Goal: Information Seeking & Learning: Check status

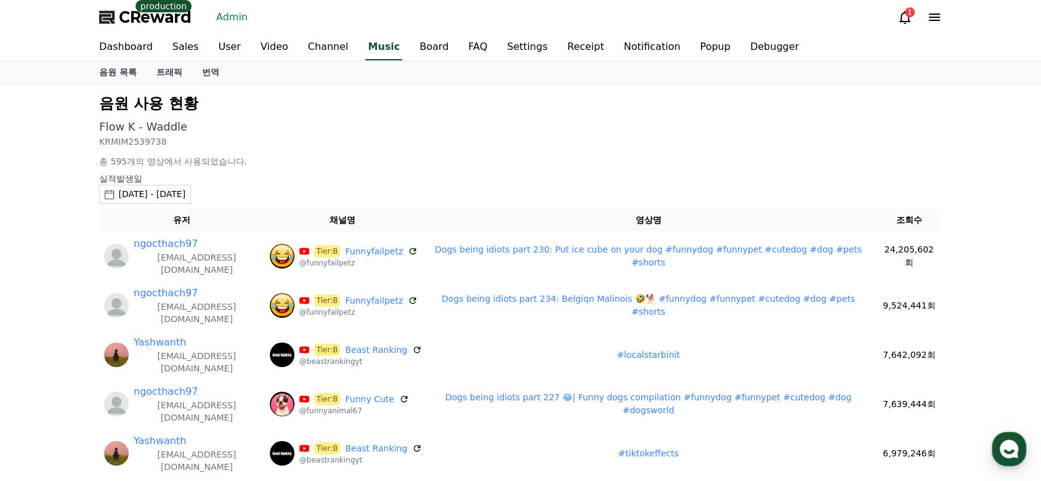
click at [234, 15] on link "Admin" at bounding box center [231, 17] width 41 height 20
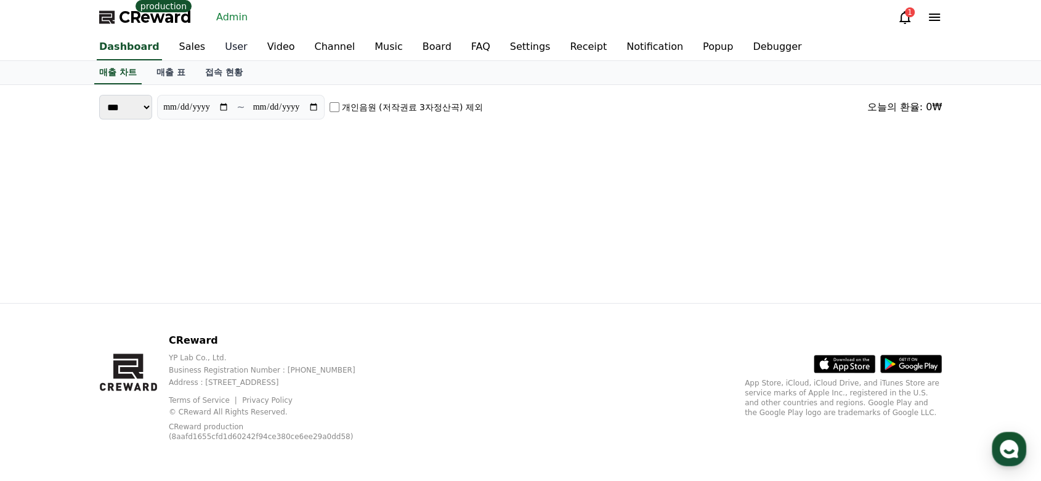
click at [224, 49] on link "User" at bounding box center [236, 47] width 42 height 26
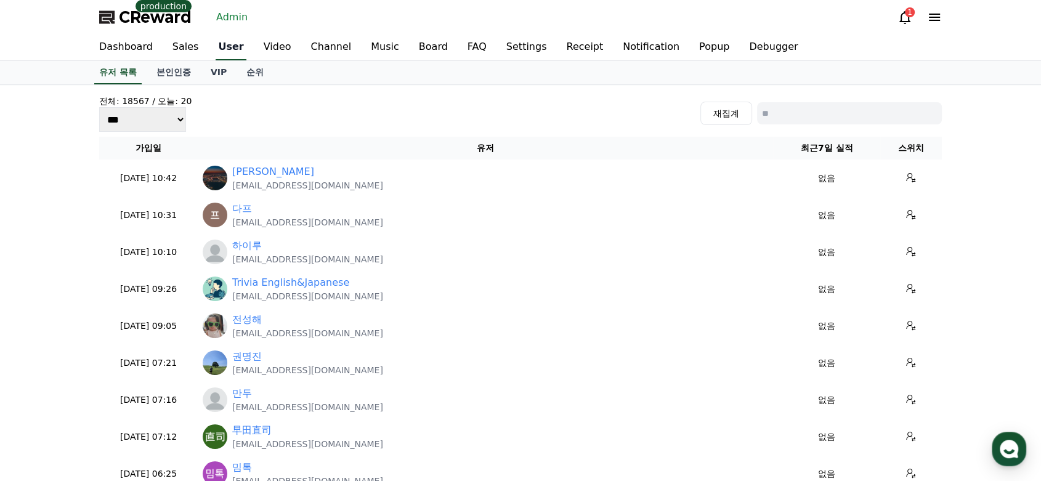
click at [224, 49] on link "User" at bounding box center [231, 47] width 30 height 26
click at [227, 126] on div "전체: 18567 / 오늘: 20 *** *** *** 재집계" at bounding box center [520, 113] width 842 height 37
click at [315, 119] on div "전체: 18567 / 오늘: 20 *** *** *** 재집계" at bounding box center [520, 113] width 842 height 37
click at [123, 46] on link "Dashboard" at bounding box center [125, 47] width 73 height 26
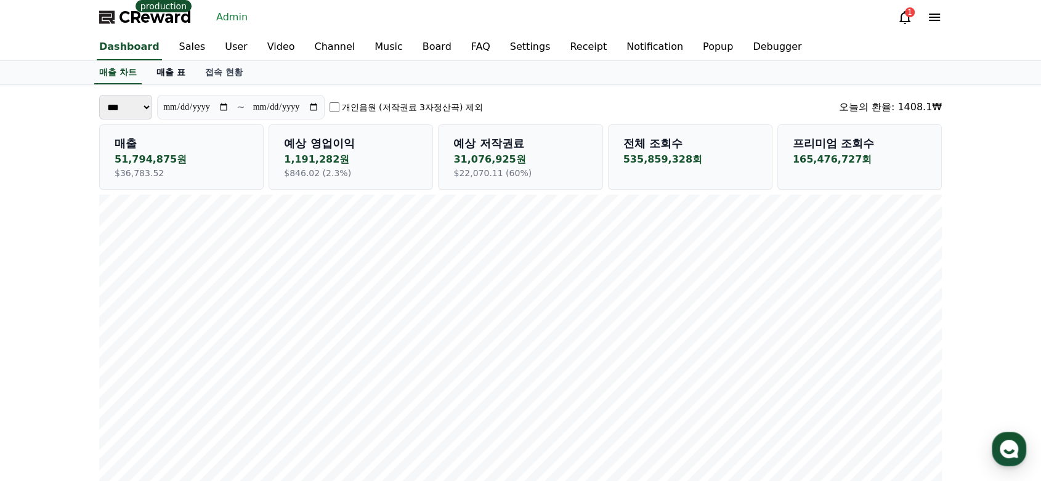
click at [171, 71] on link "매출 표" at bounding box center [171, 72] width 49 height 23
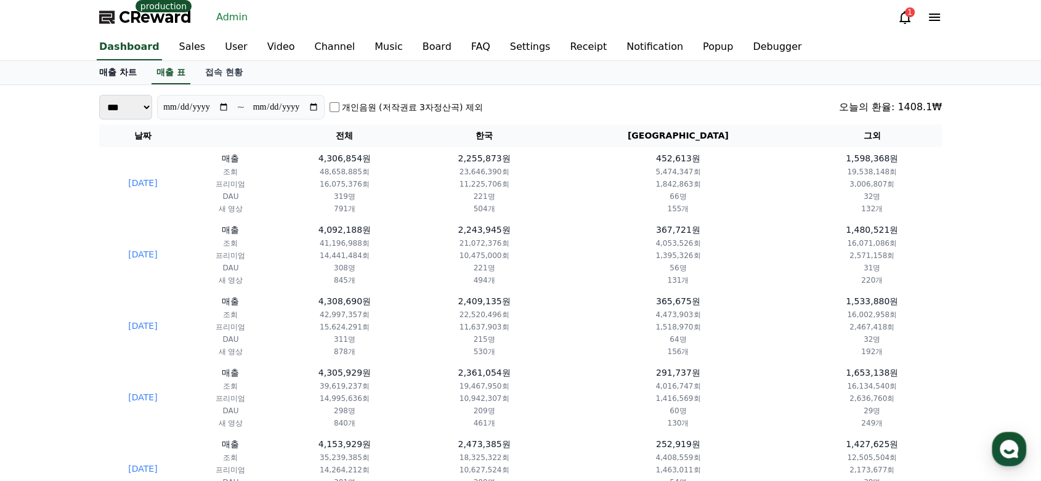
click at [121, 73] on link "매출 차트" at bounding box center [117, 72] width 57 height 23
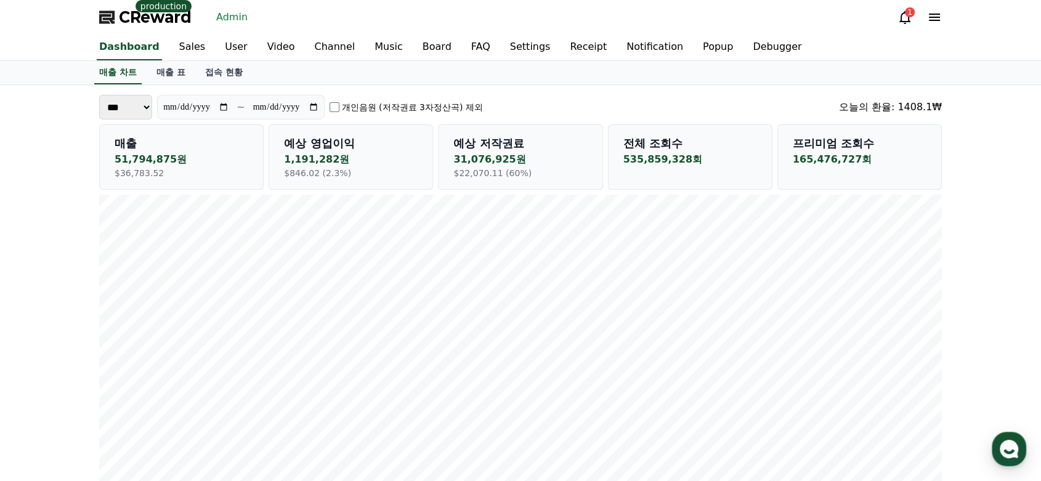
click at [177, 71] on link "매출 표" at bounding box center [171, 72] width 49 height 23
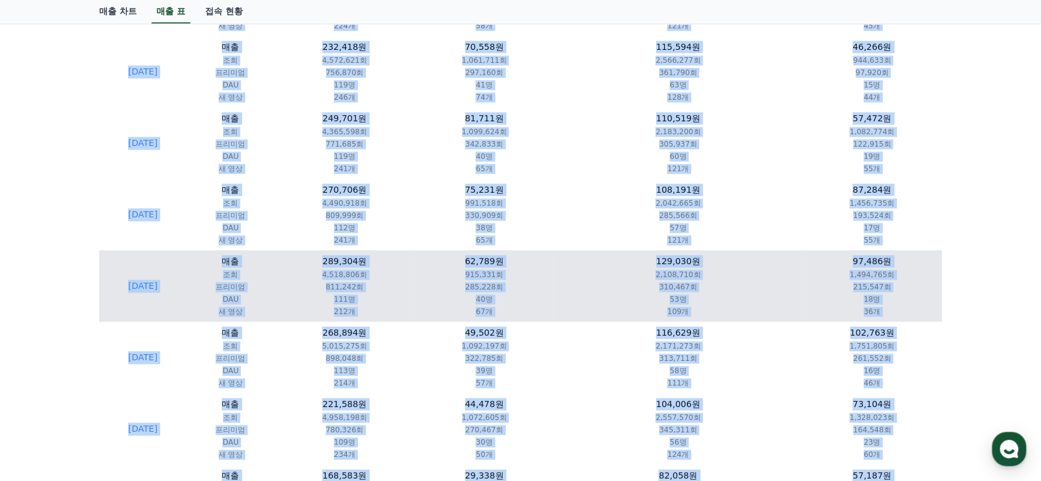
scroll to position [1890, 0]
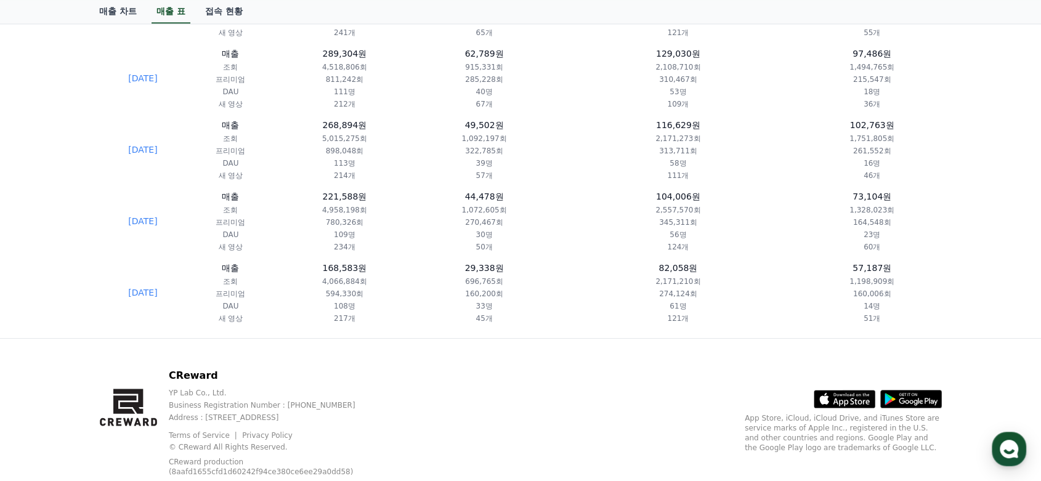
drag, startPoint x: 116, startPoint y: 131, endPoint x: 908, endPoint y: 336, distance: 818.0
click at [627, 461] on div "CReward YP Lab Co., Ltd. Business Registration Number : [PHONE_NUMBER] Address …" at bounding box center [520, 427] width 862 height 177
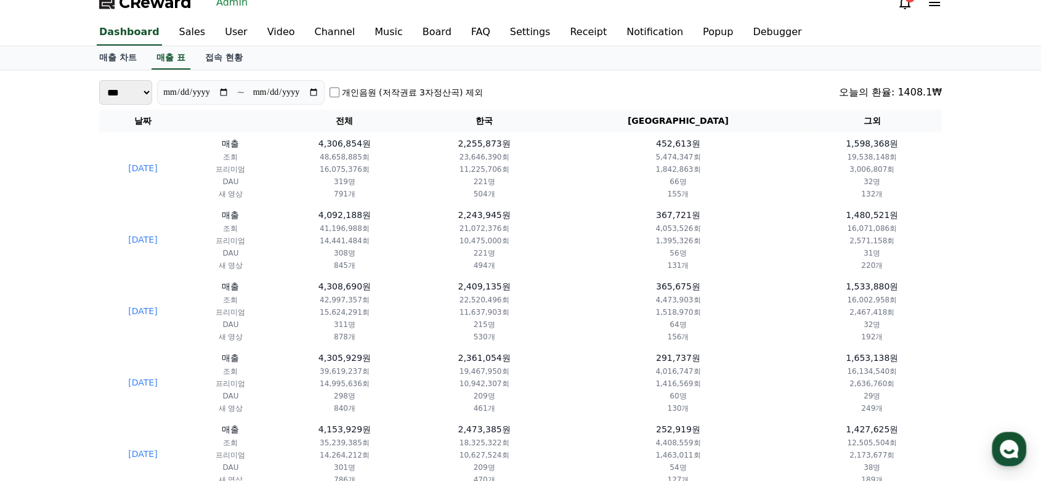
scroll to position [0, 0]
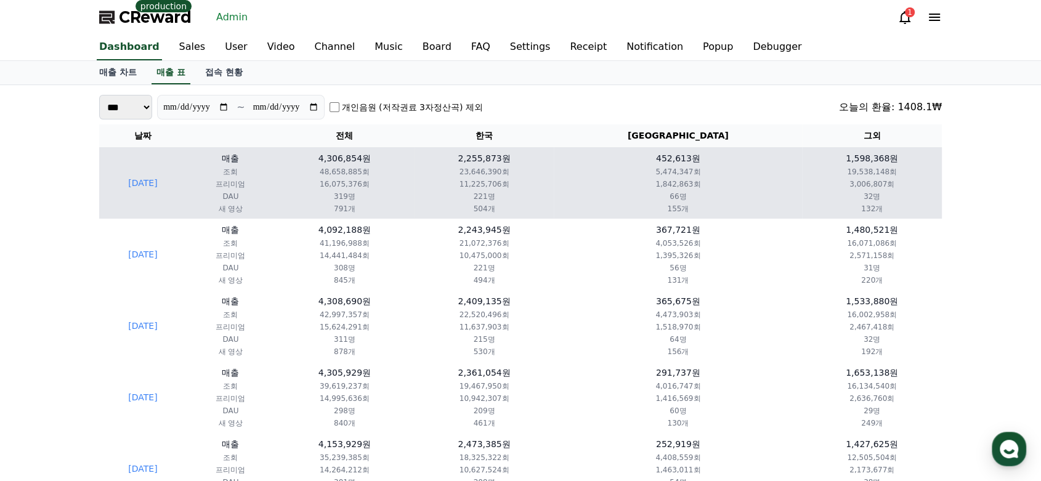
click at [368, 199] on p "319명" at bounding box center [345, 197] width 130 height 10
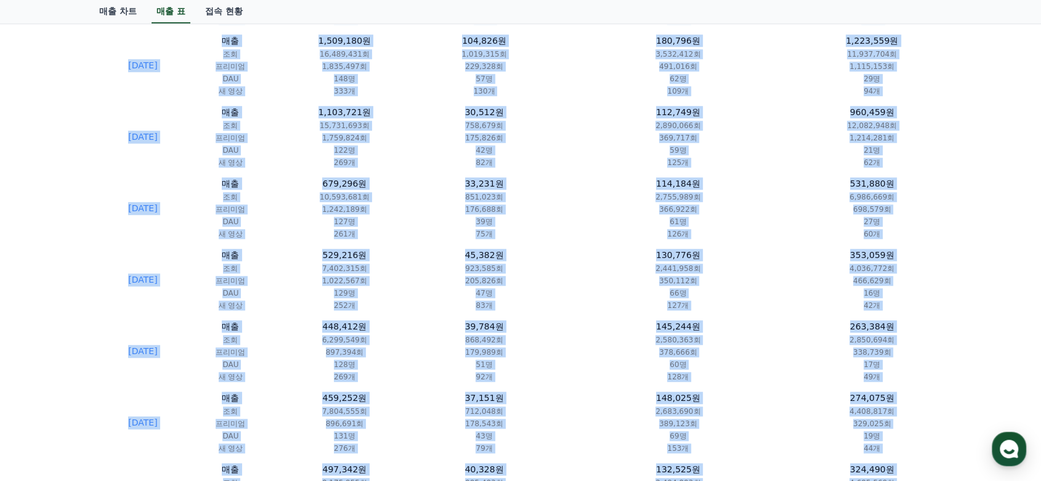
scroll to position [1163, 0]
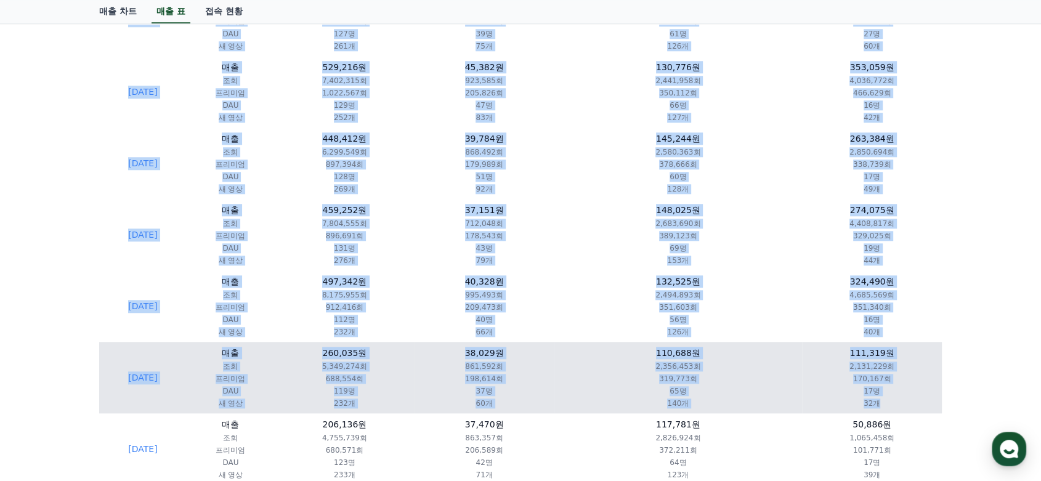
drag, startPoint x: 126, startPoint y: 132, endPoint x: 896, endPoint y: 408, distance: 818.2
click at [896, 408] on table "날짜 전체 한국 [GEOGRAPHIC_DATA] 그외 [DATE] 매출 조회 프리미엄 DAU 새 영상 4,306,854원 48,658,885회…" at bounding box center [520, 9] width 842 height 2094
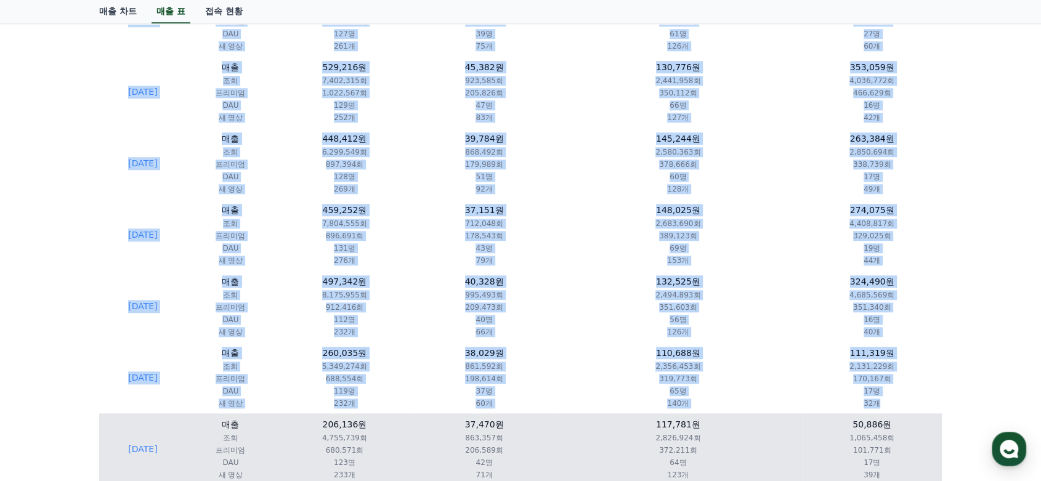
copy table "lo ip do si am 6477-17-12 co ad elit SED d ei 4,614,040t 33,271,692i 20,884,727…"
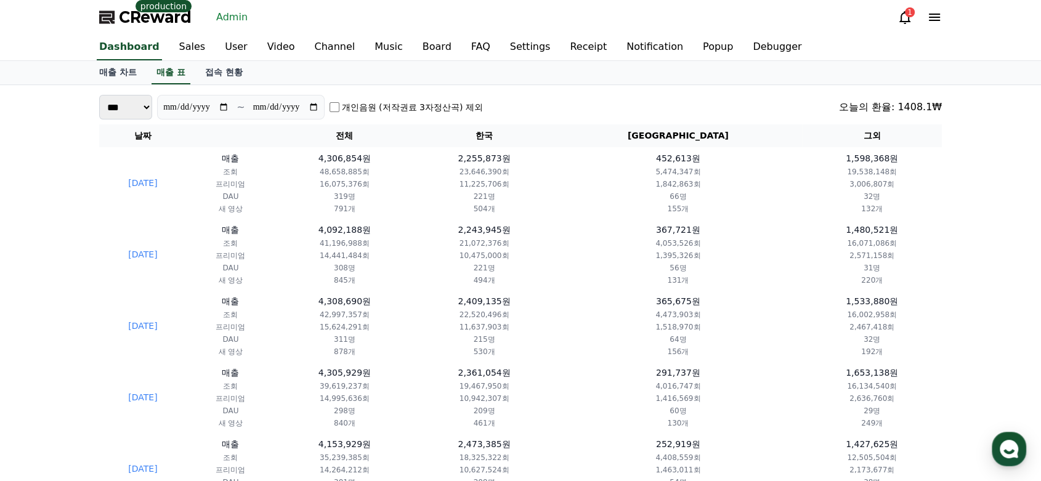
click at [200, 112] on input "**********" at bounding box center [196, 107] width 67 height 14
click at [123, 76] on link "매출 차트" at bounding box center [117, 72] width 57 height 23
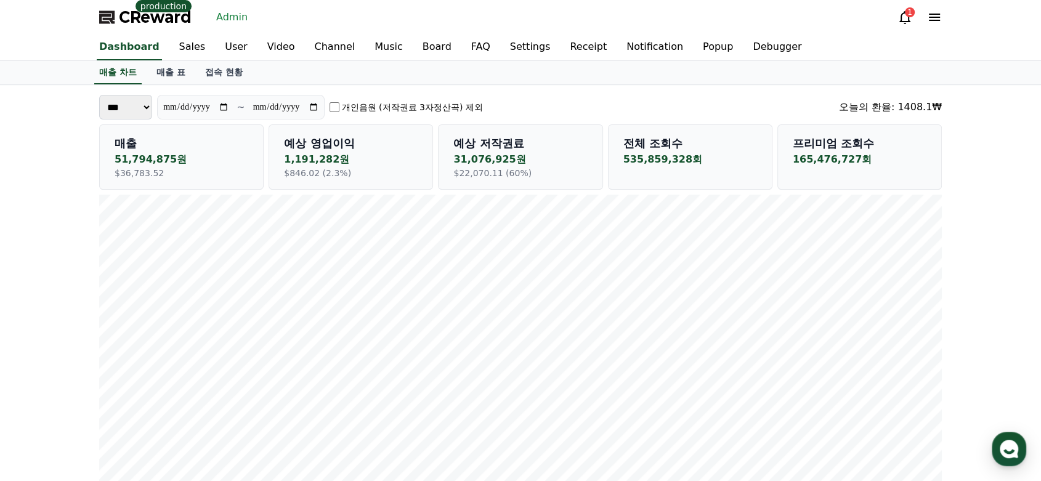
click at [140, 107] on select "*** **" at bounding box center [125, 107] width 53 height 25
click at [158, 75] on link "매출 표" at bounding box center [171, 72] width 49 height 23
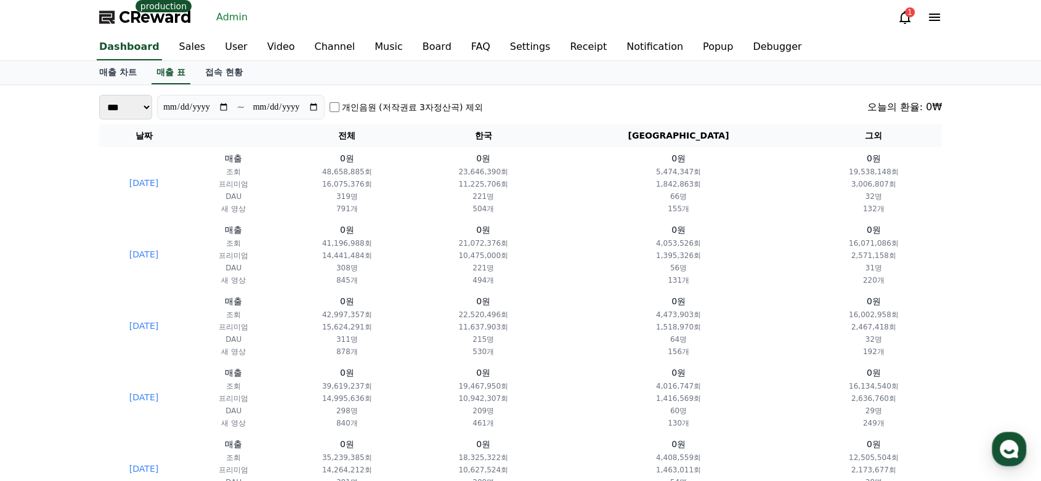
click at [145, 107] on select "*** **" at bounding box center [125, 107] width 53 height 25
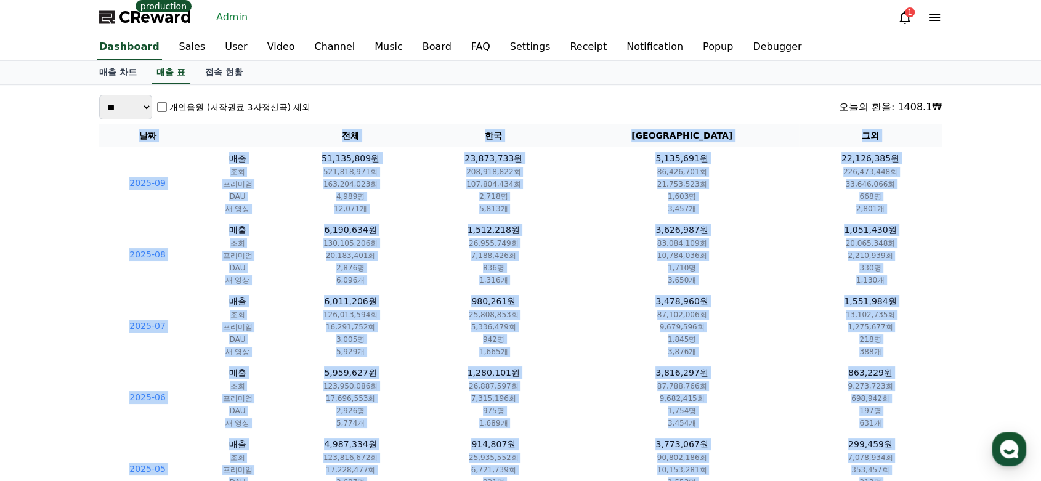
drag, startPoint x: 894, startPoint y: 284, endPoint x: 140, endPoint y: 135, distance: 768.3
click at [140, 135] on table "날짜 전체 한국 [GEOGRAPHIC_DATA] 그외 2025-09 매출 조회 프리미엄 DAU 새 영상 51,135,809원 521,818,9…" at bounding box center [520, 421] width 842 height 594
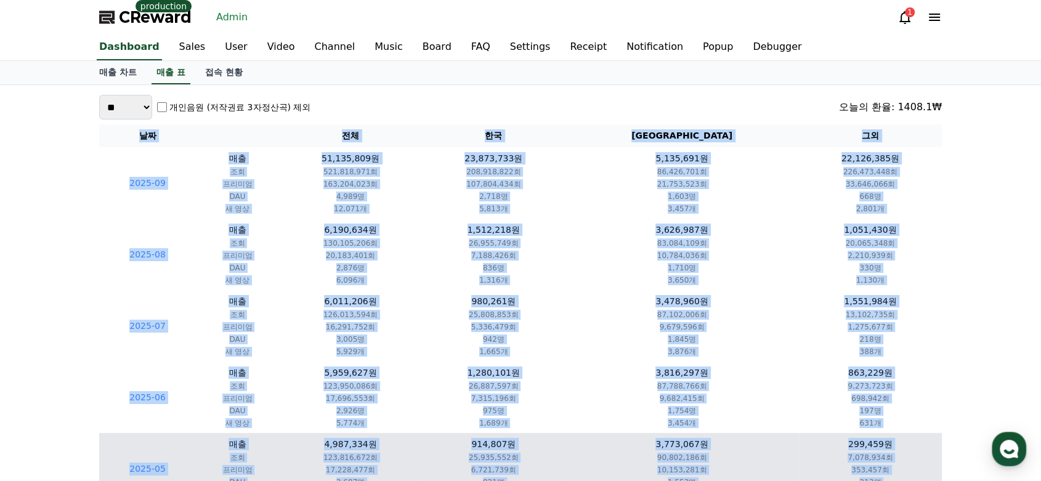
copy table "lo ip do si am 0043-45 co ad elit SED d ei 60,409,207t 758,402,365i 218,997,905…"
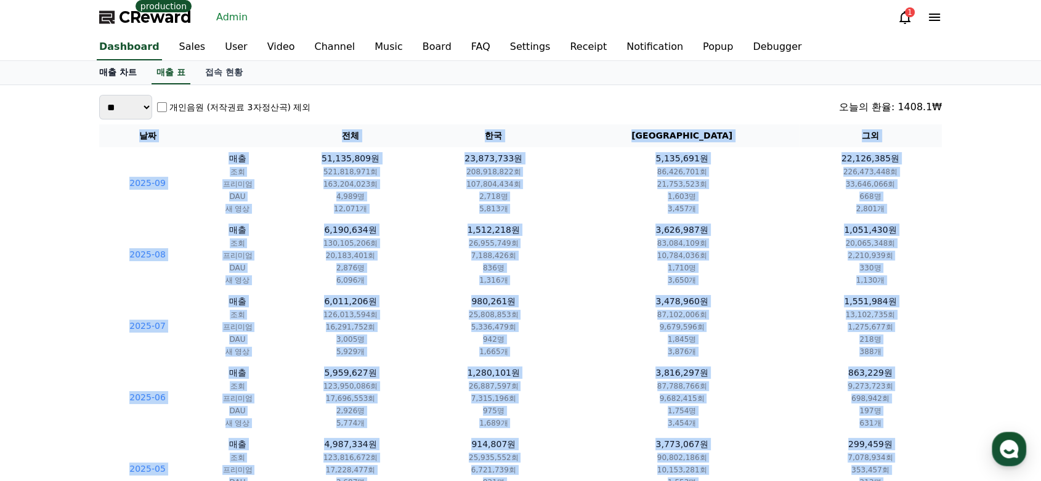
click at [128, 75] on link "매출 차트" at bounding box center [117, 72] width 57 height 23
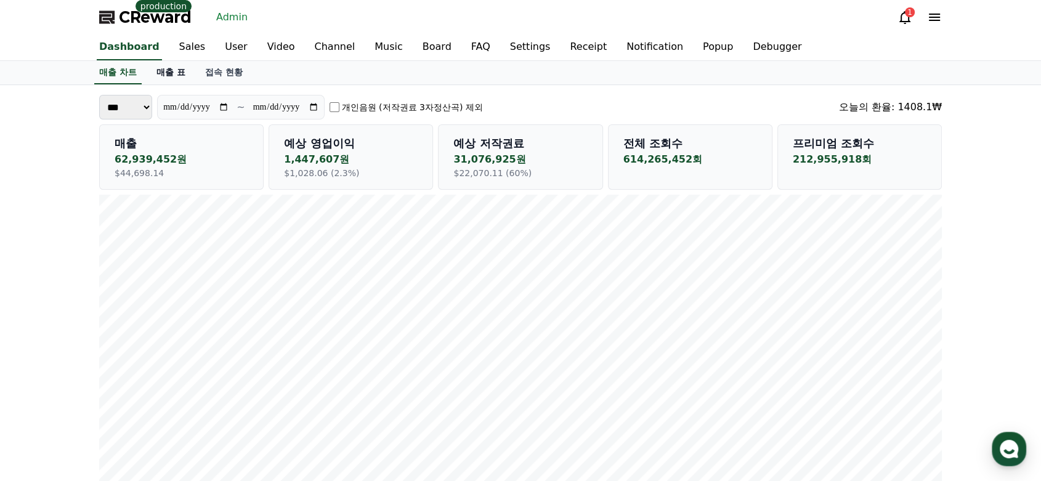
click at [172, 75] on link "매출 표" at bounding box center [171, 72] width 49 height 23
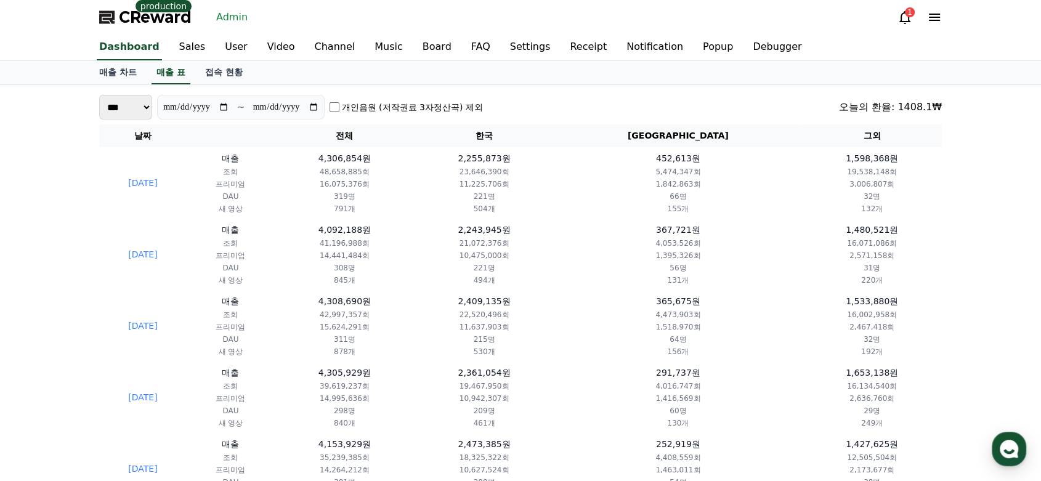
click at [344, 108] on label "개인음원 (저작권료 3자정산곡) 제외" at bounding box center [412, 107] width 141 height 12
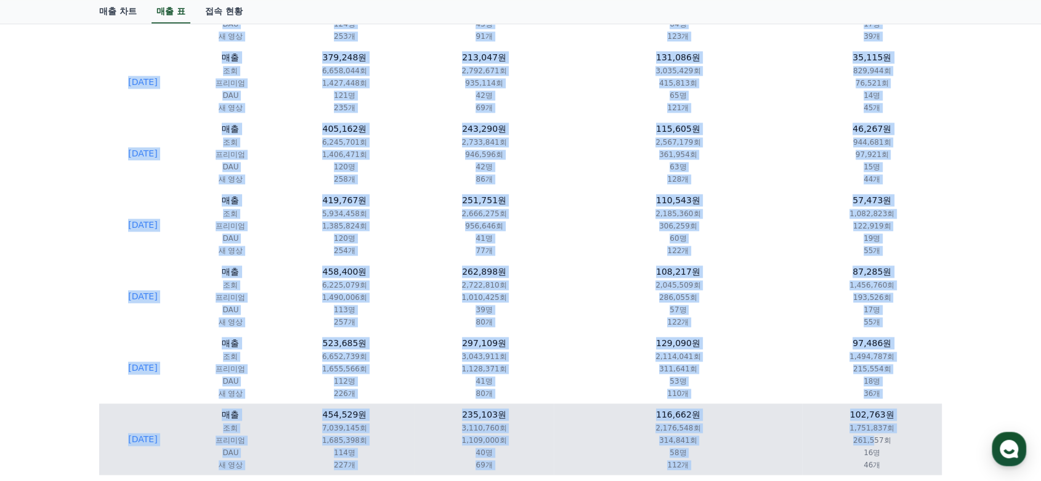
scroll to position [1642, 0]
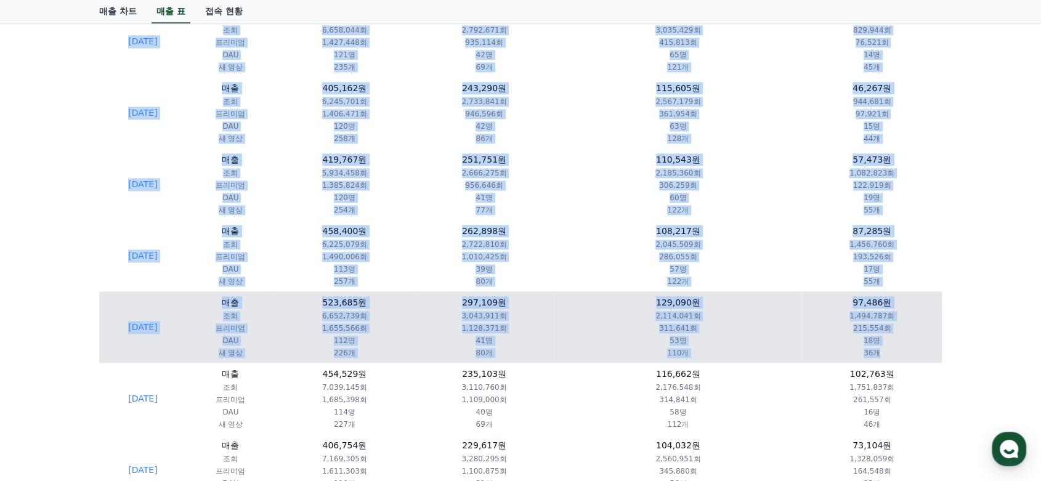
drag, startPoint x: 135, startPoint y: 137, endPoint x: 909, endPoint y: 358, distance: 805.0
copy table "lo ip do si am 3896-47-82 co ad elit SED d ei 4,250,354t 16,815,807i 72,665,067…"
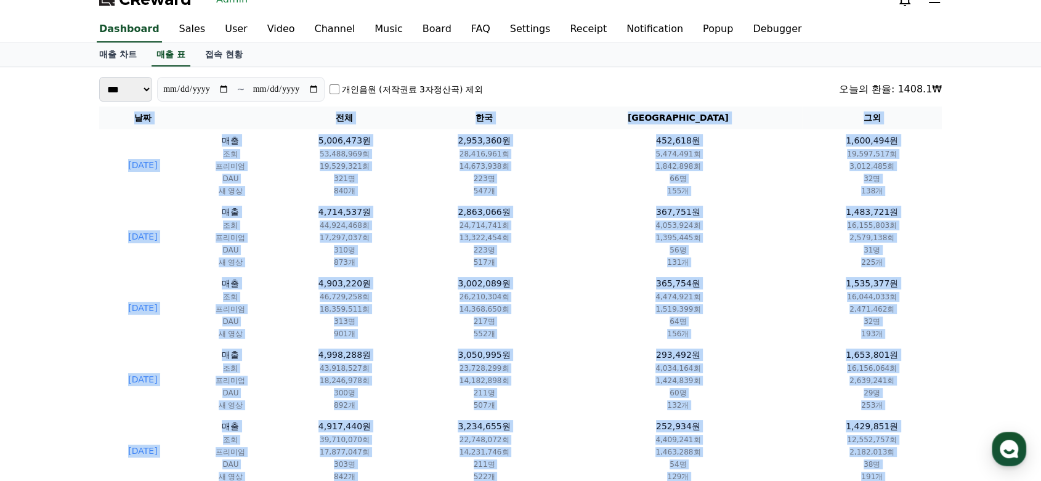
scroll to position [0, 0]
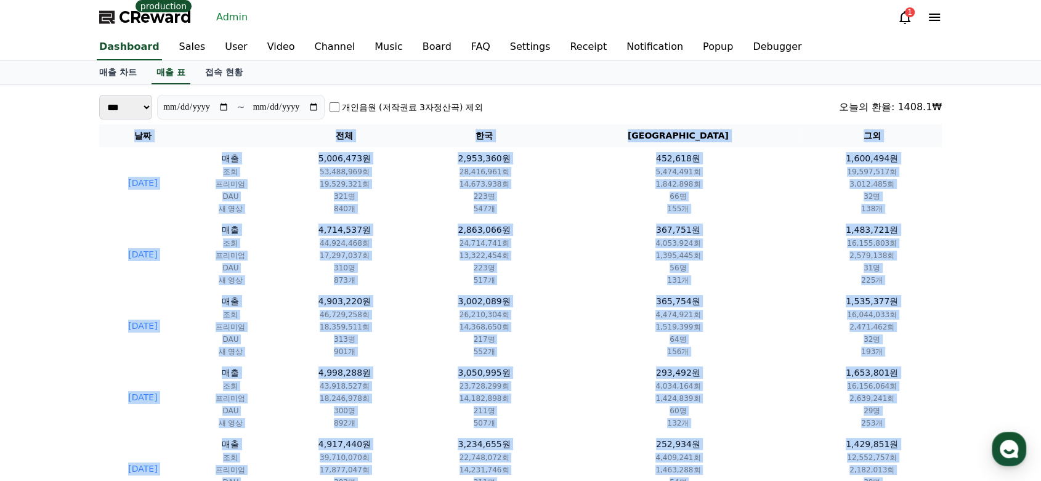
click at [134, 112] on select "*** **" at bounding box center [125, 107] width 53 height 25
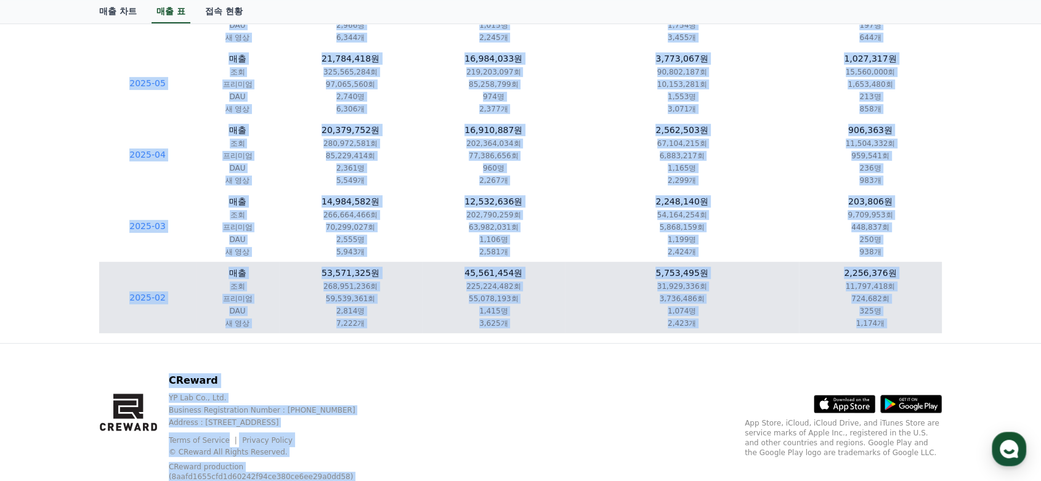
scroll to position [424, 0]
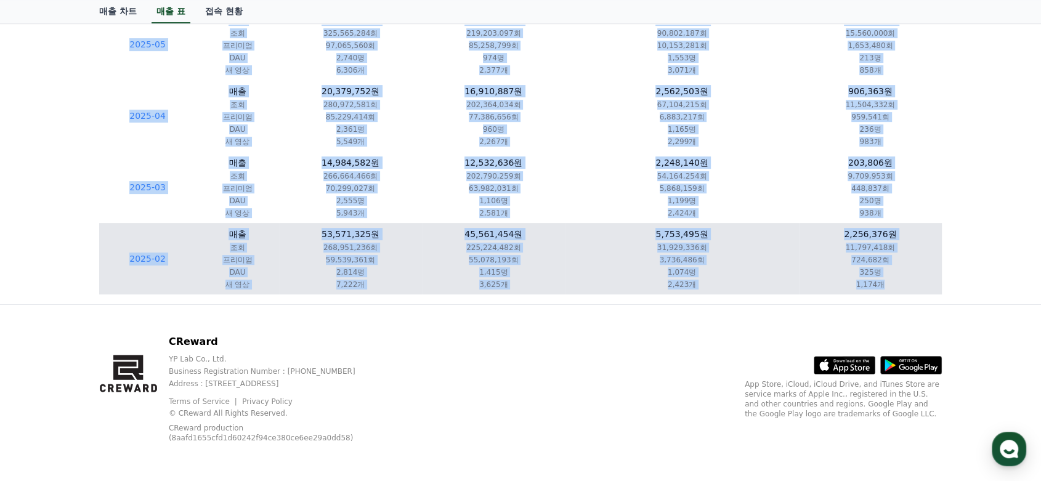
drag, startPoint x: 109, startPoint y: 138, endPoint x: 905, endPoint y: 280, distance: 808.8
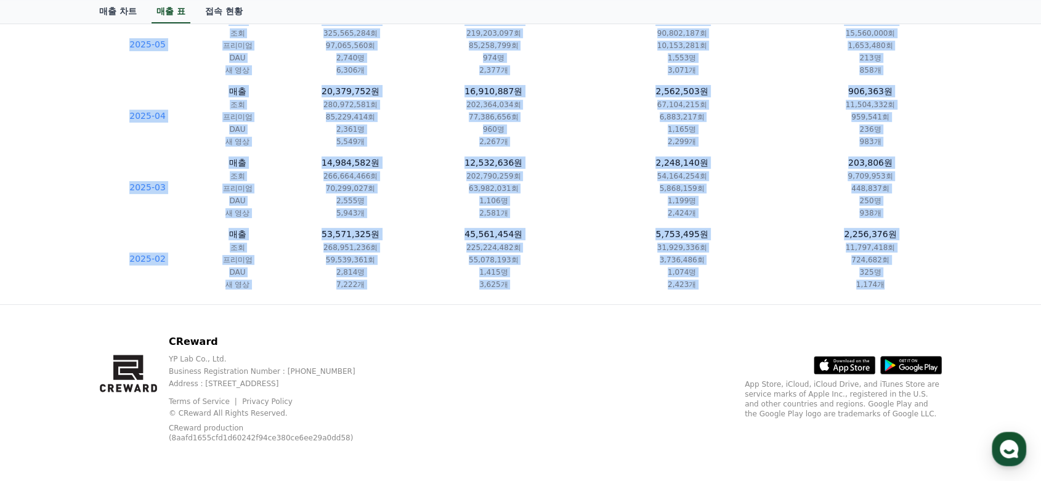
copy table "lo ip do si am 3055-73 co ad elit SED d ei 00,333,866t 247,482,454i 836,363,627…"
